Goal: Navigation & Orientation: Find specific page/section

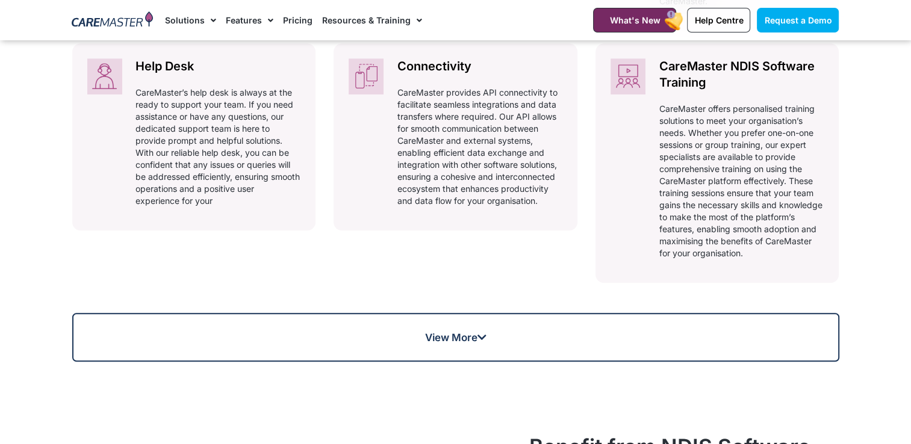
scroll to position [898, 0]
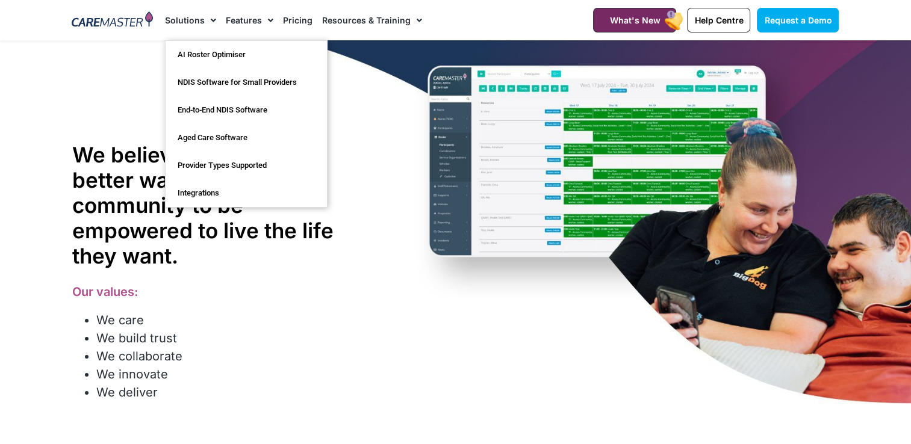
click at [206, 18] on span "Menu" at bounding box center [210, 20] width 11 height 20
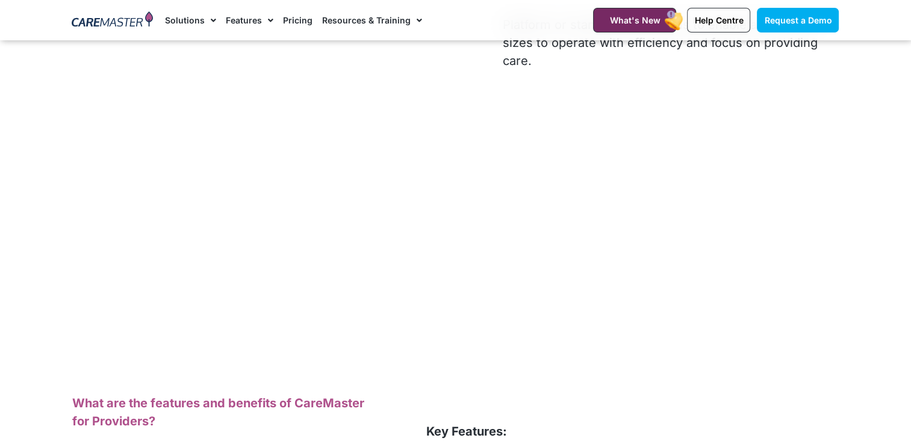
scroll to position [2679, 0]
